Goal: Find contact information: Find contact information

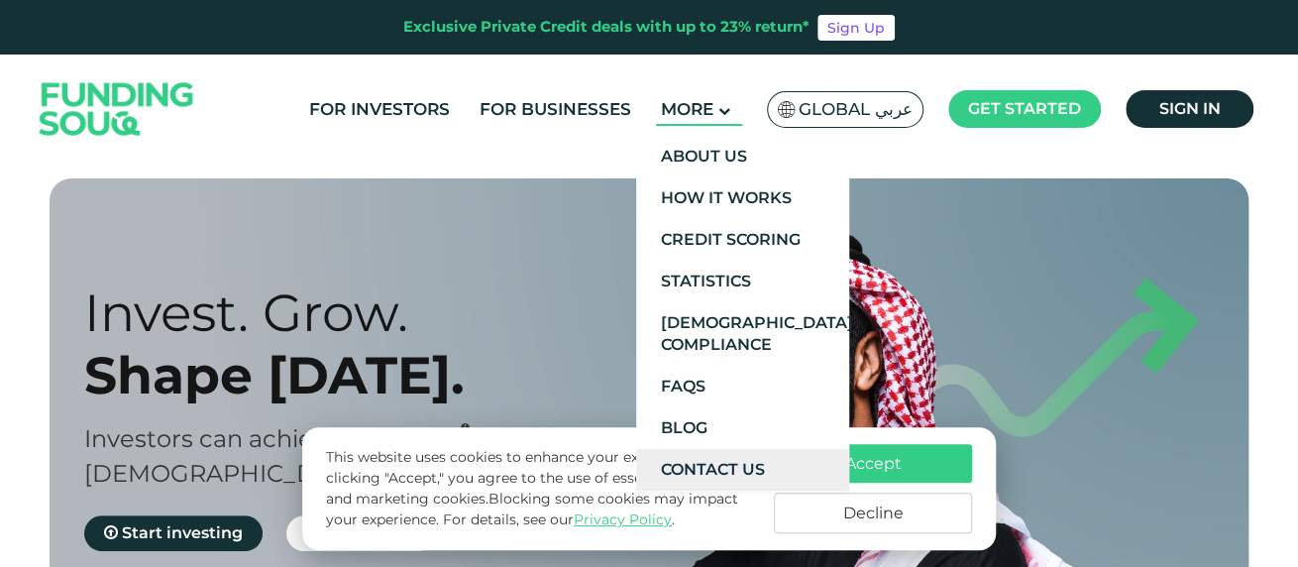
click at [702, 470] on link "Contact Us" at bounding box center [742, 470] width 213 height 42
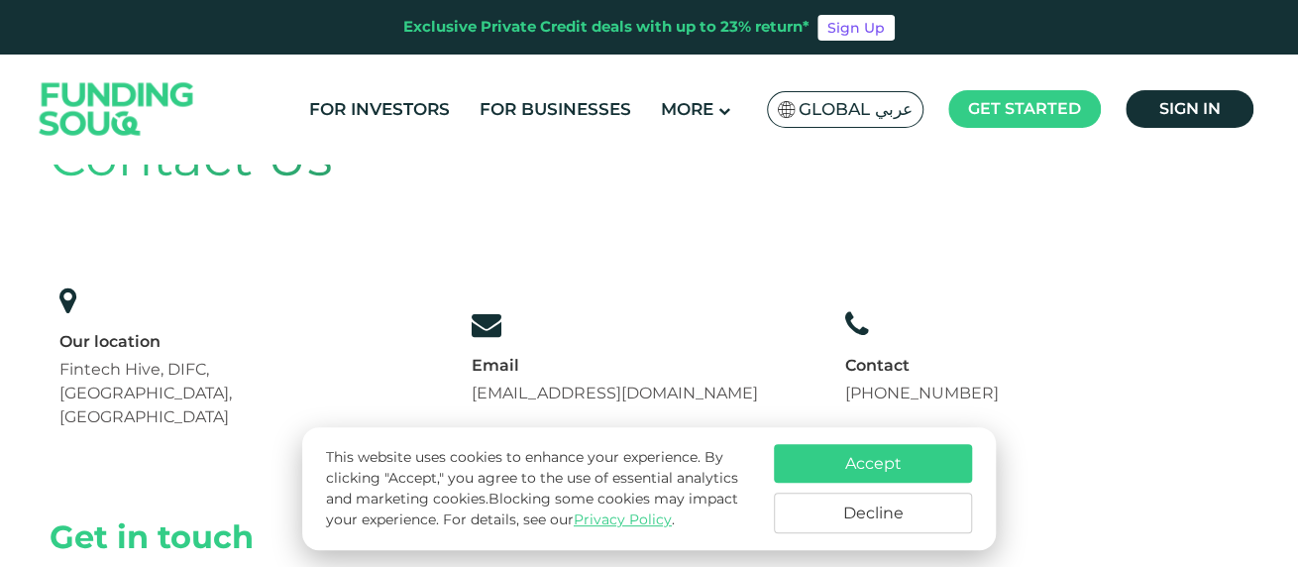
click at [907, 450] on button "Accept" at bounding box center [873, 463] width 198 height 39
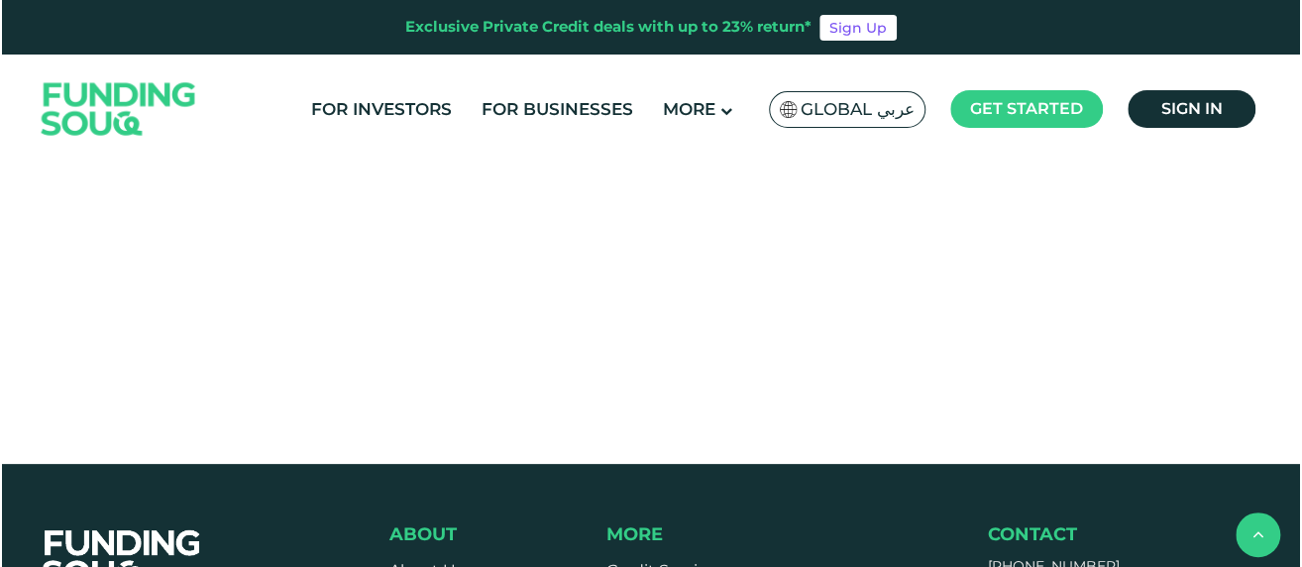
scroll to position [1387, 0]
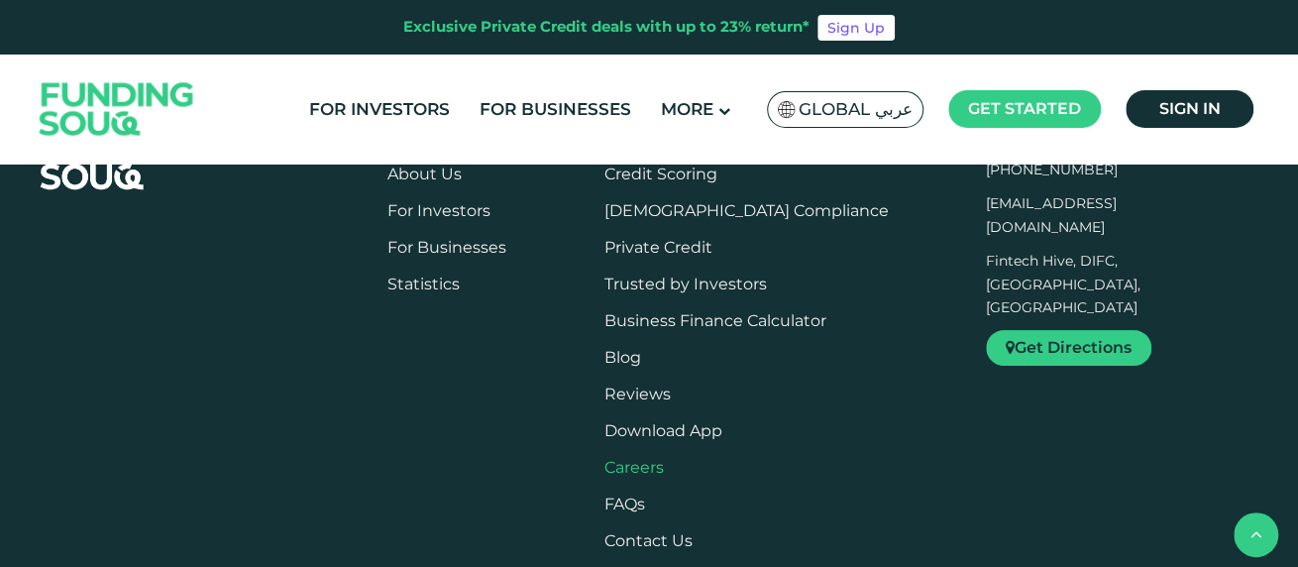
click at [664, 458] on span "Careers" at bounding box center [633, 467] width 59 height 19
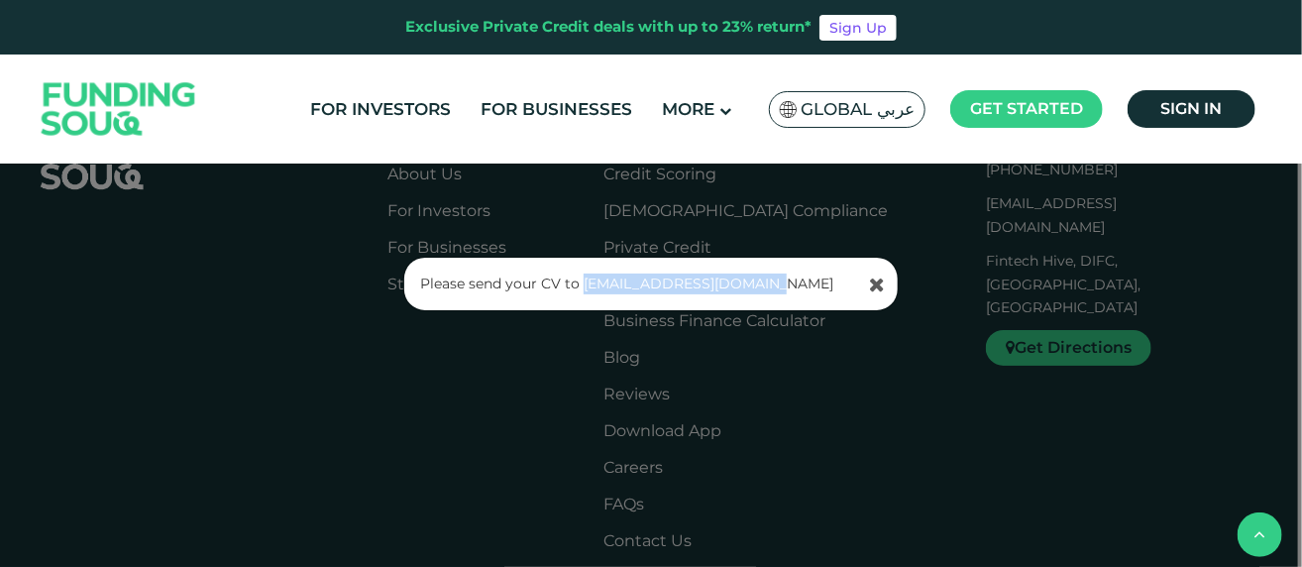
drag, startPoint x: 799, startPoint y: 281, endPoint x: 581, endPoint y: 286, distance: 219.0
click at [581, 286] on p "Please send your CV to support@fundingsouq.com" at bounding box center [652, 283] width 464 height 21
copy link "[EMAIL_ADDRESS][DOMAIN_NAME]"
